Goal: Transaction & Acquisition: Purchase product/service

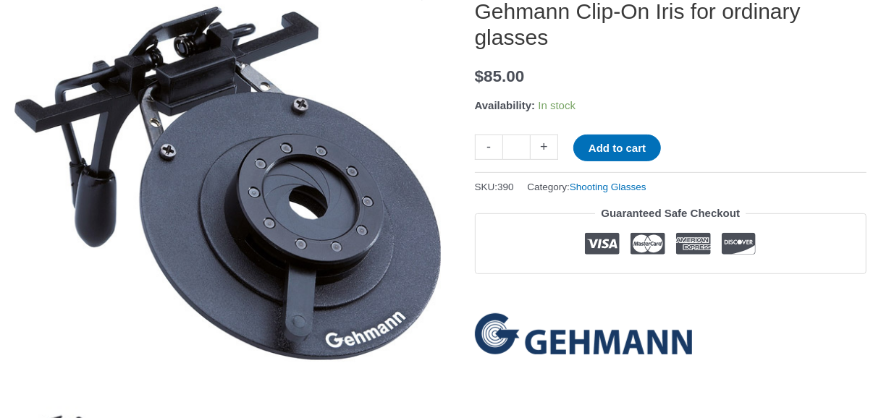
scroll to position [217, 0]
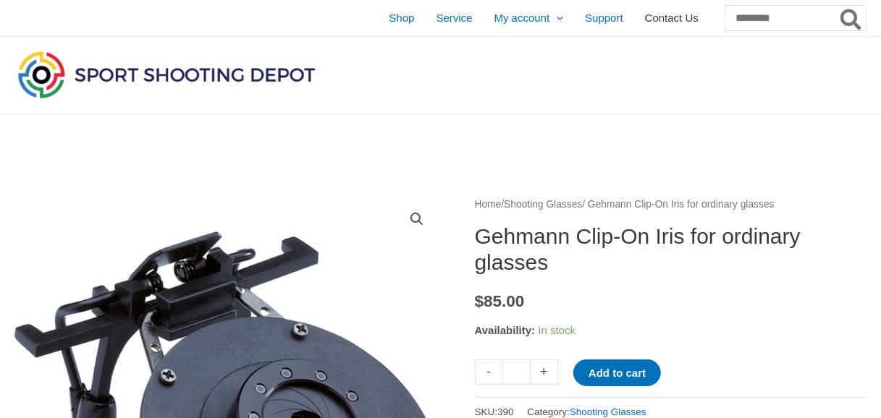
click at [645, 17] on span "Contact Us" at bounding box center [672, 18] width 54 height 36
click at [436, 16] on span "Service" at bounding box center [454, 18] width 36 height 36
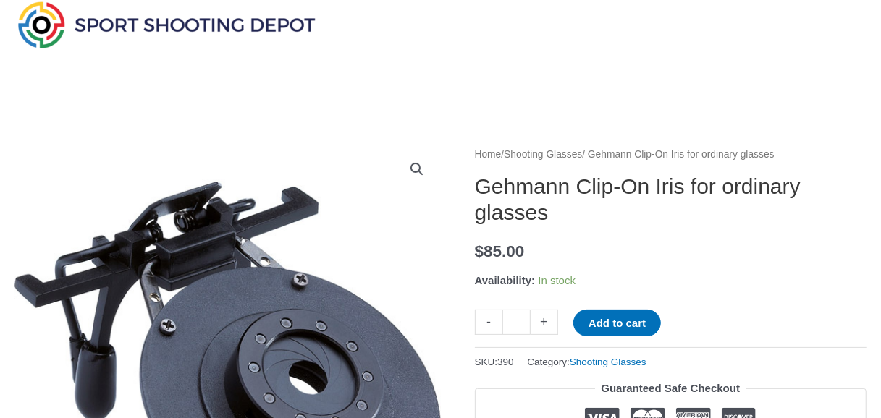
scroll to position [72, 0]
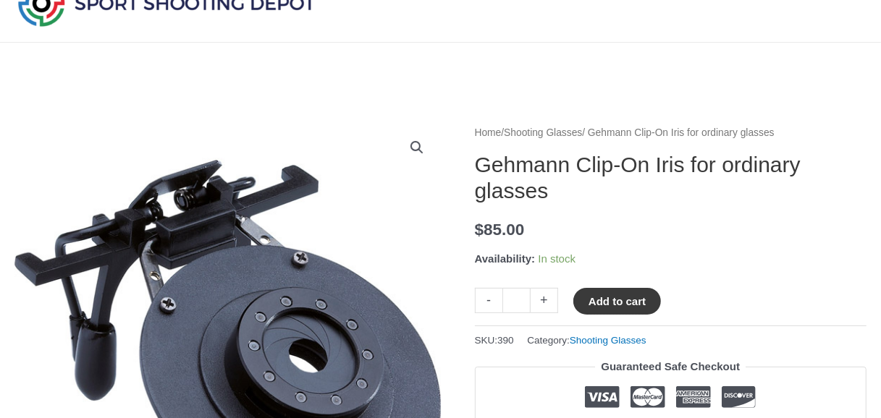
click at [617, 297] on button "Add to cart" at bounding box center [617, 301] width 88 height 27
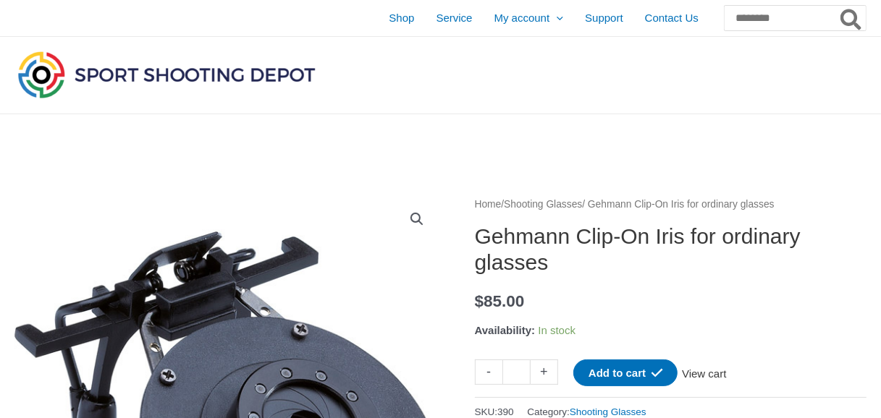
click at [708, 374] on link "View cart" at bounding box center [703, 372] width 53 height 25
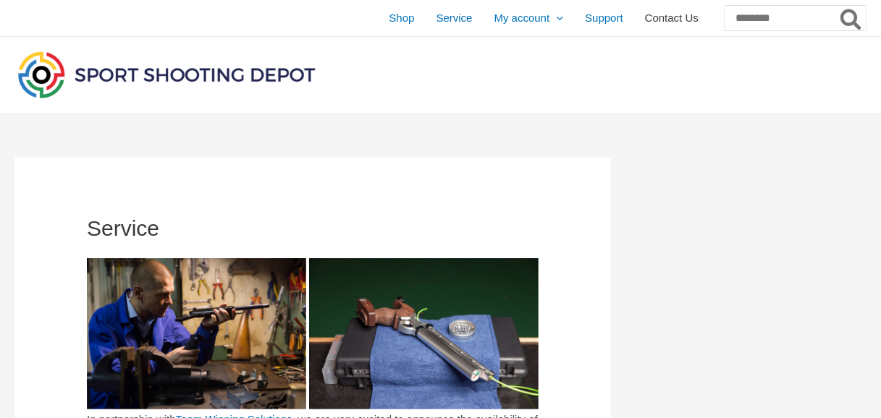
click at [645, 17] on span "Contact Us" at bounding box center [672, 18] width 54 height 36
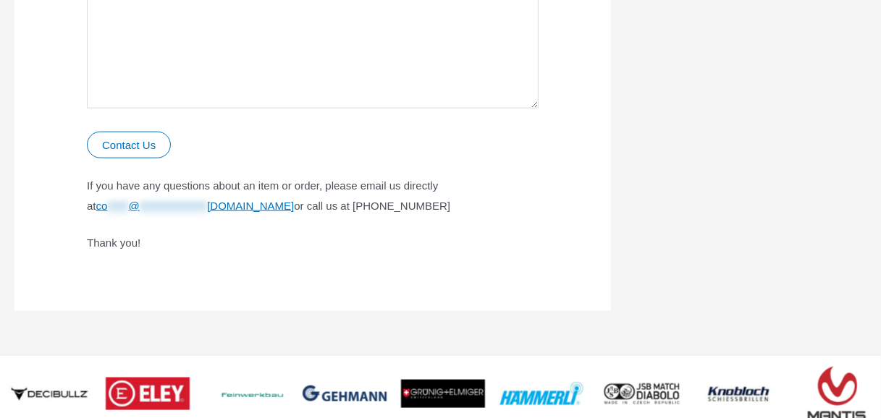
scroll to position [891, 0]
